Goal: Check status: Check status

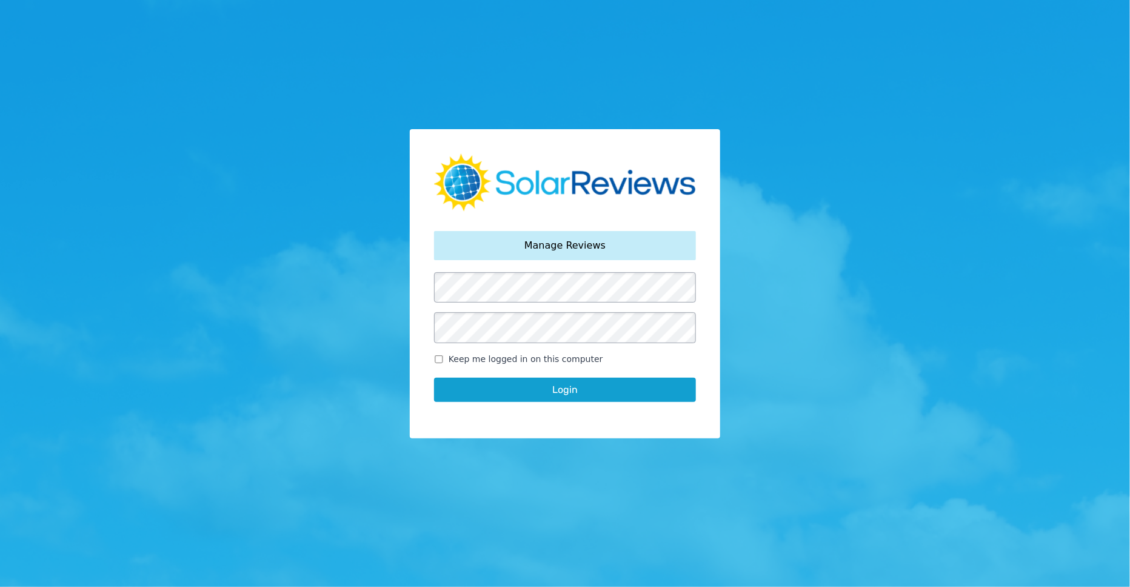
click at [574, 384] on button "Login" at bounding box center [565, 390] width 262 height 24
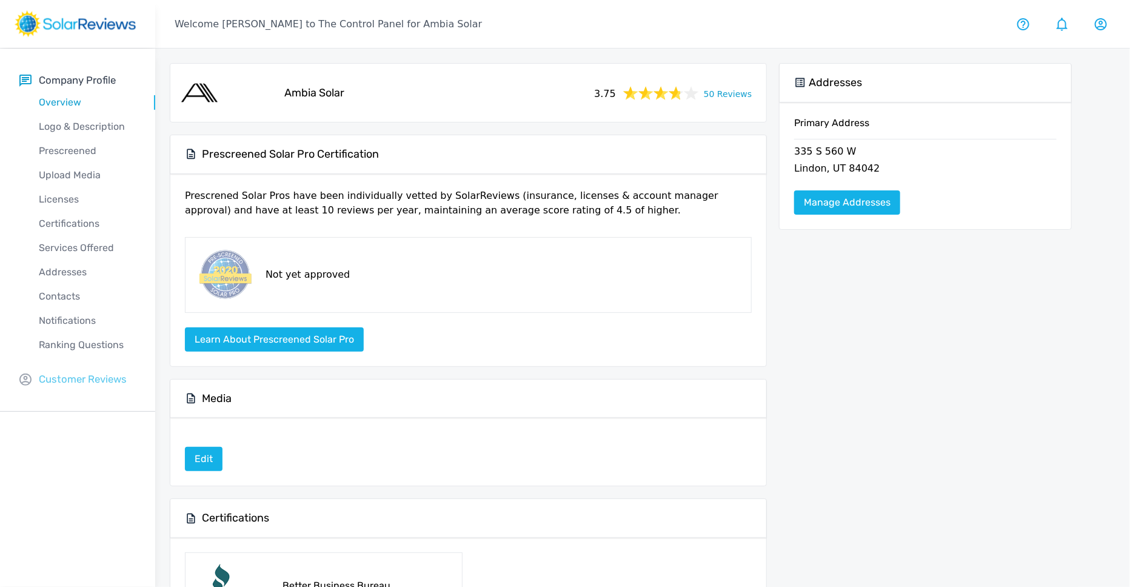
click at [99, 385] on p "Customer Reviews" at bounding box center [83, 378] width 88 height 15
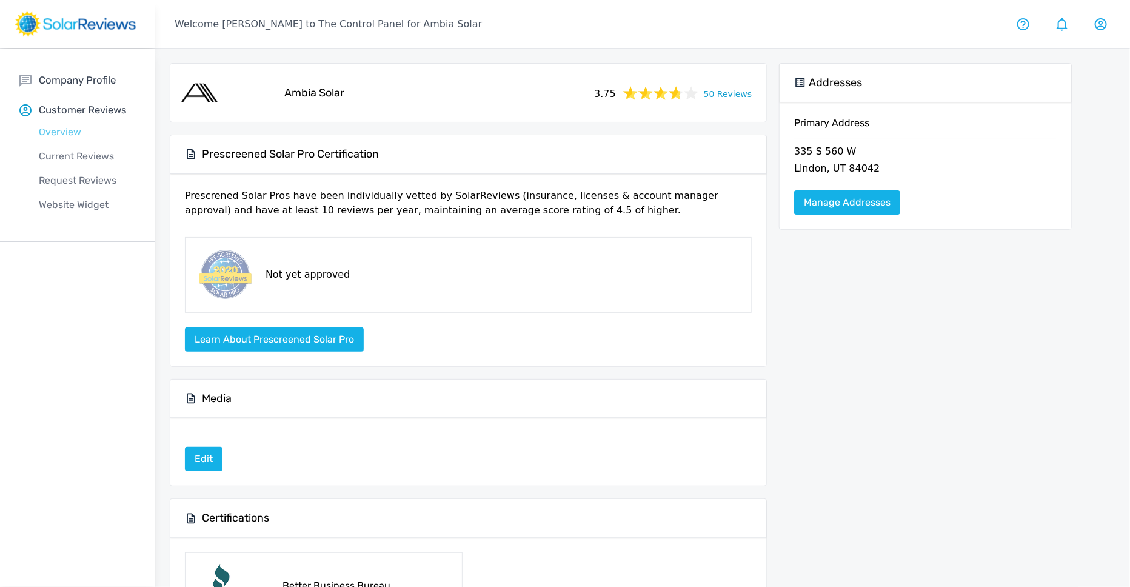
click at [62, 132] on p "Overview" at bounding box center [87, 132] width 136 height 15
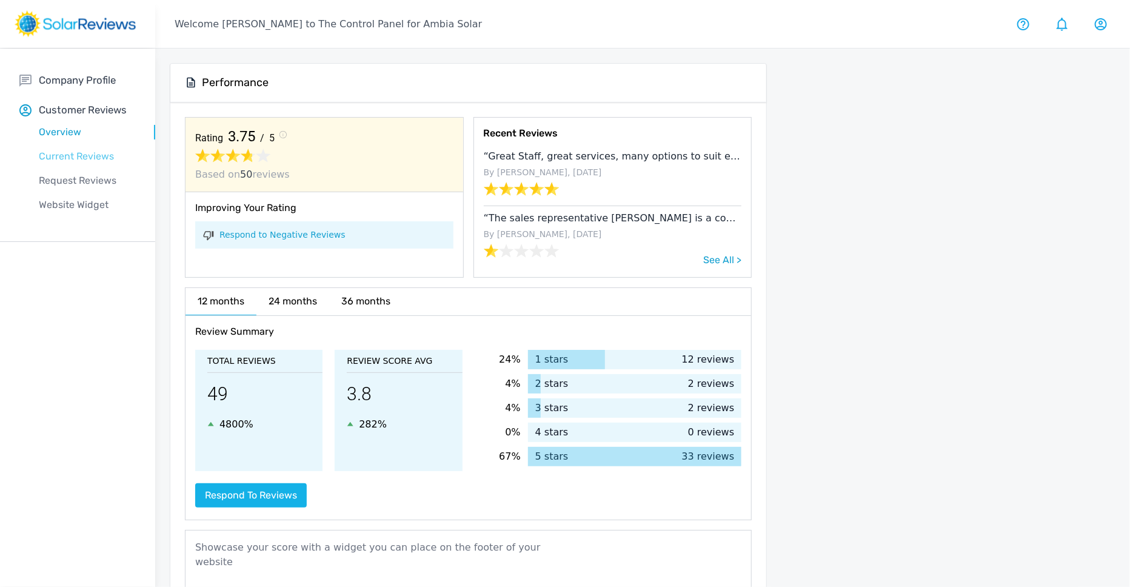
click at [70, 151] on p "Current Reviews" at bounding box center [87, 156] width 136 height 15
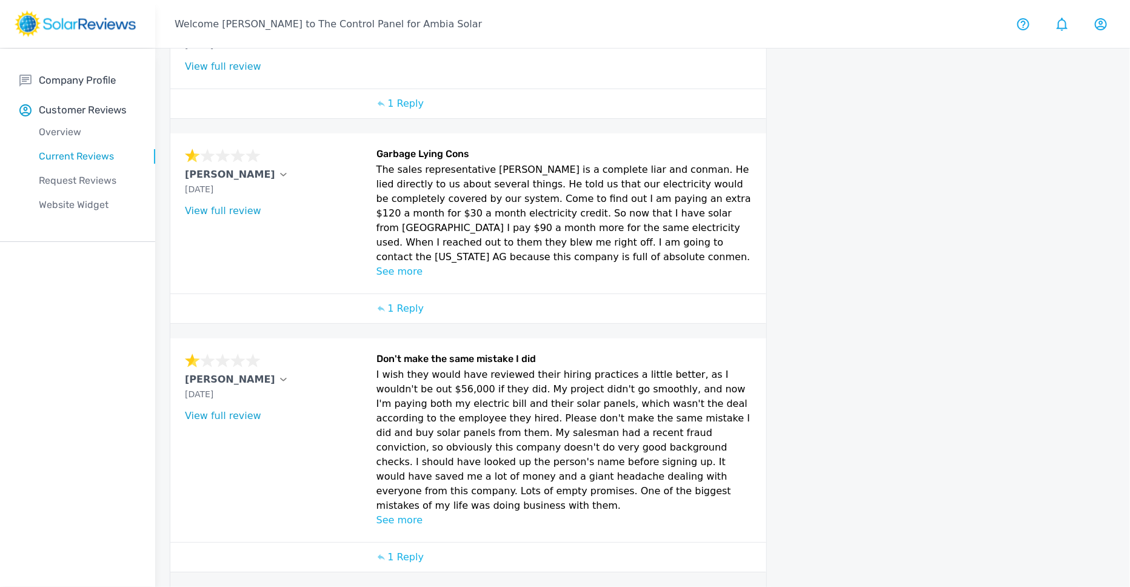
scroll to position [220, 0]
